Goal: Find specific page/section: Find specific page/section

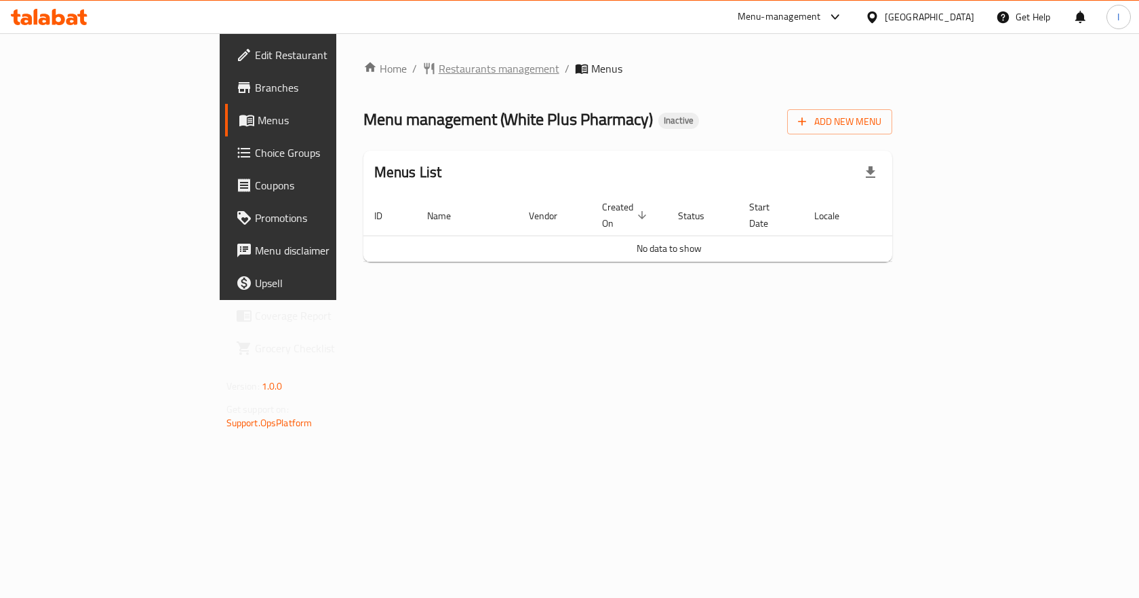
click at [439, 70] on span "Restaurants management" at bounding box center [499, 68] width 121 height 16
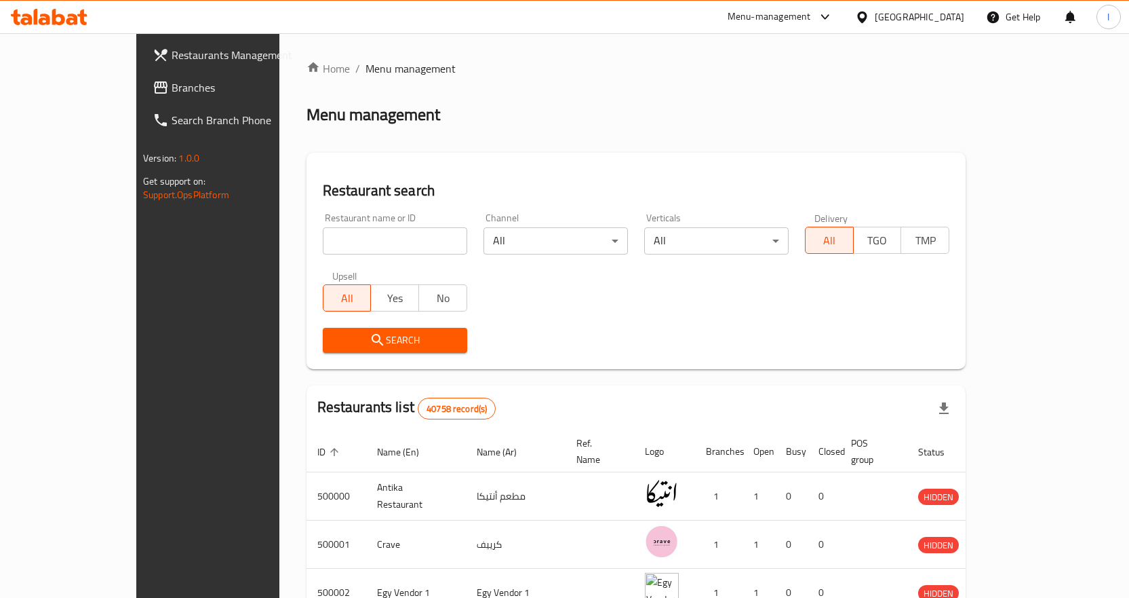
click at [323, 243] on input "search" at bounding box center [395, 240] width 144 height 27
paste input "704050"
type input "704050"
click button "Search" at bounding box center [395, 340] width 144 height 25
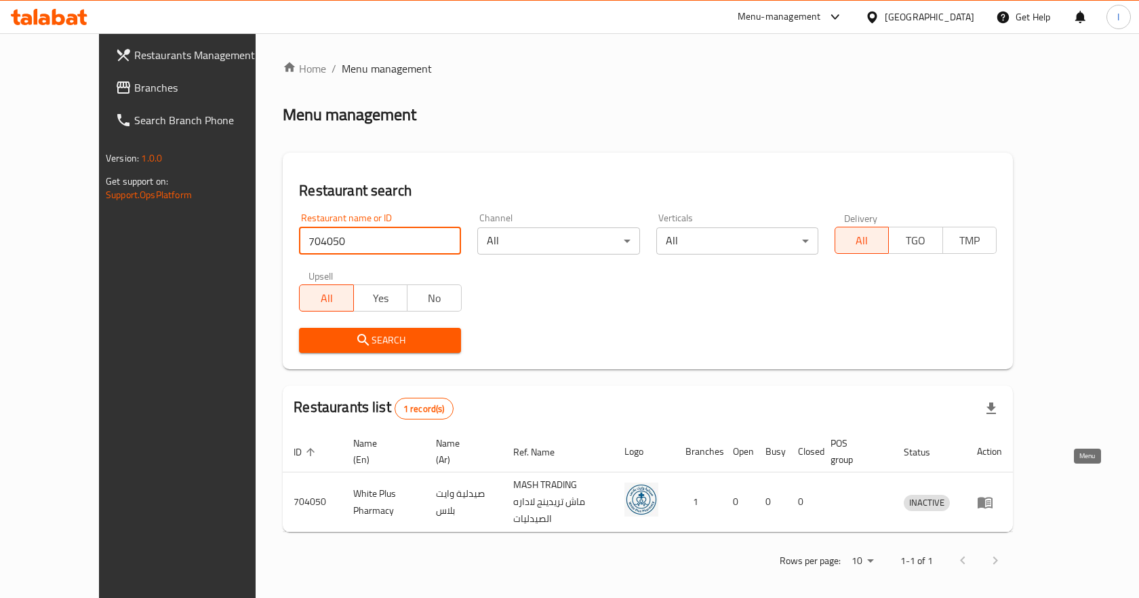
click at [994, 494] on icon "enhanced table" at bounding box center [985, 502] width 16 height 16
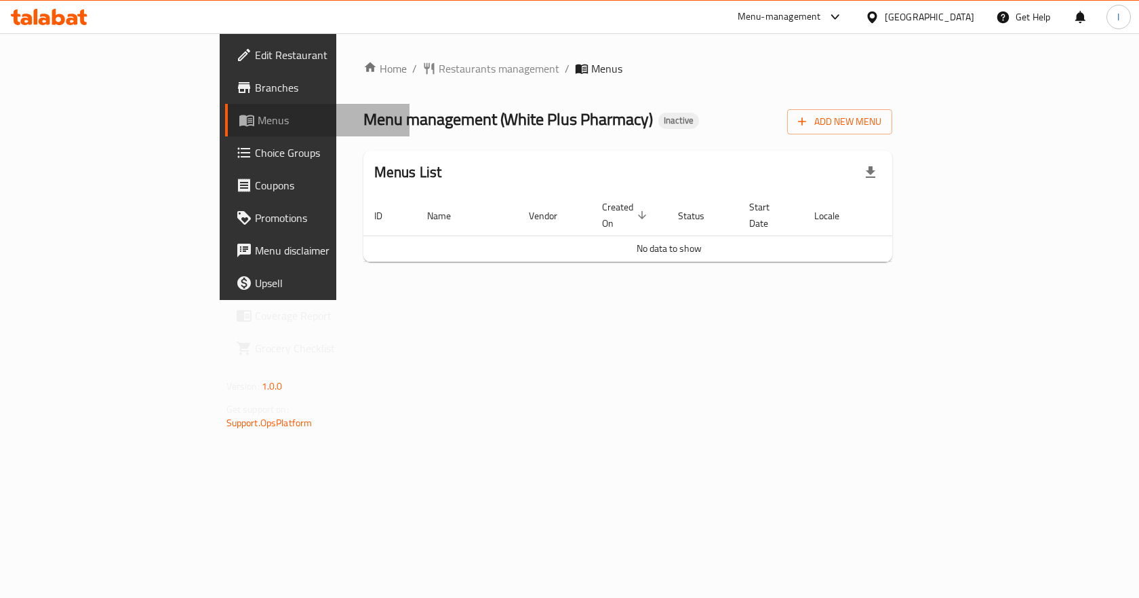
click at [258, 122] on span "Menus" at bounding box center [329, 120] width 142 height 16
click at [255, 90] on span "Branches" at bounding box center [327, 87] width 144 height 16
